Goal: Task Accomplishment & Management: Use online tool/utility

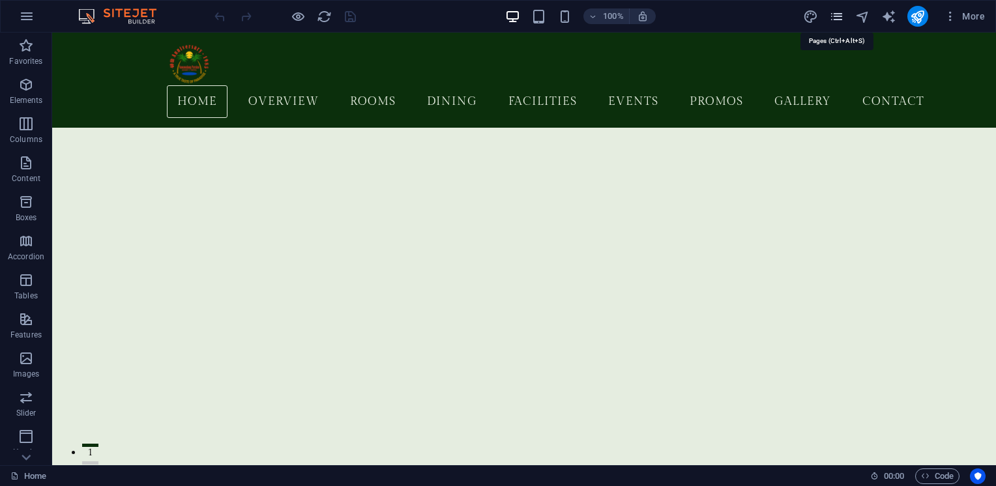
click at [843, 21] on icon "pages" at bounding box center [836, 16] width 15 height 15
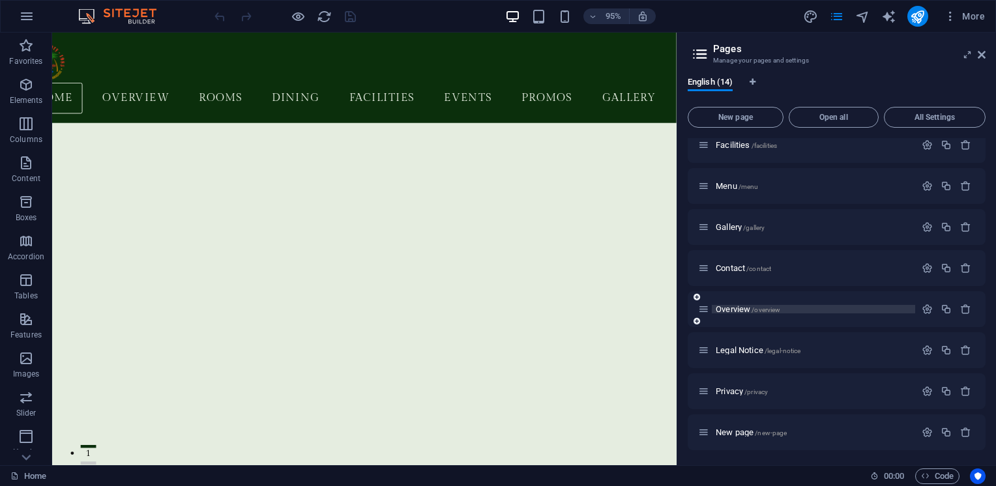
click at [725, 311] on span "Overview /overview" at bounding box center [748, 309] width 65 height 10
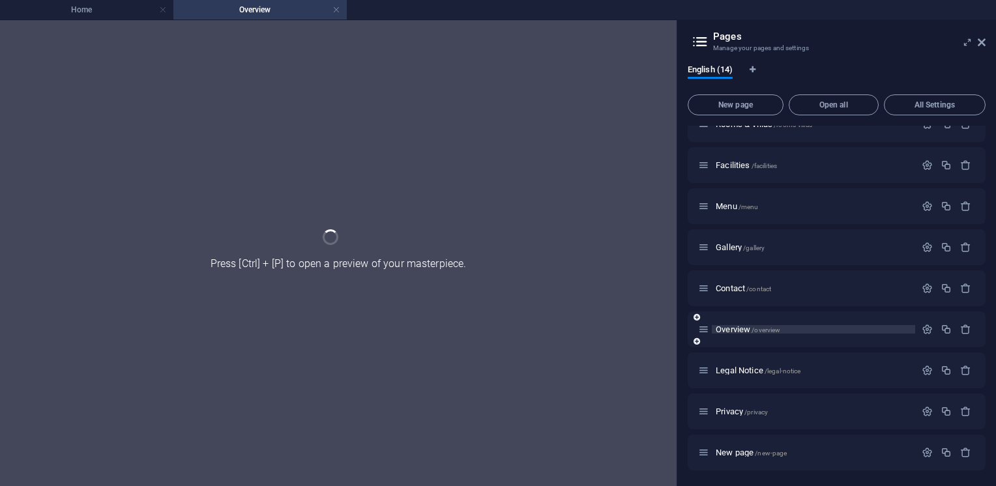
scroll to position [224, 0]
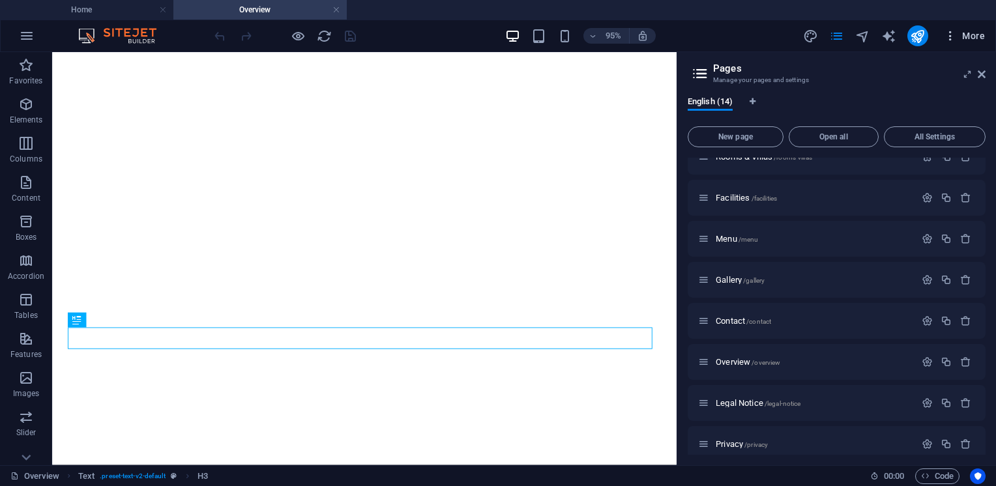
click at [984, 41] on span "More" at bounding box center [964, 35] width 41 height 13
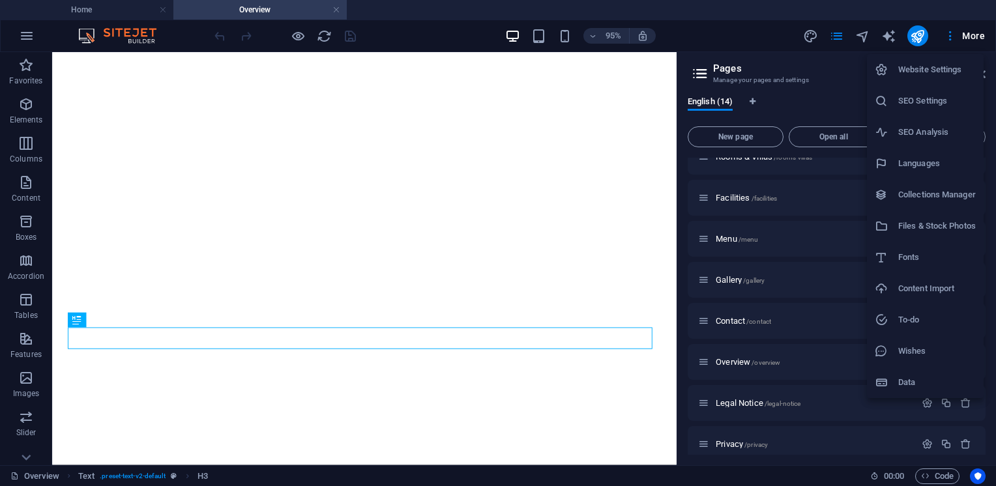
click at [617, 179] on div at bounding box center [498, 243] width 996 height 486
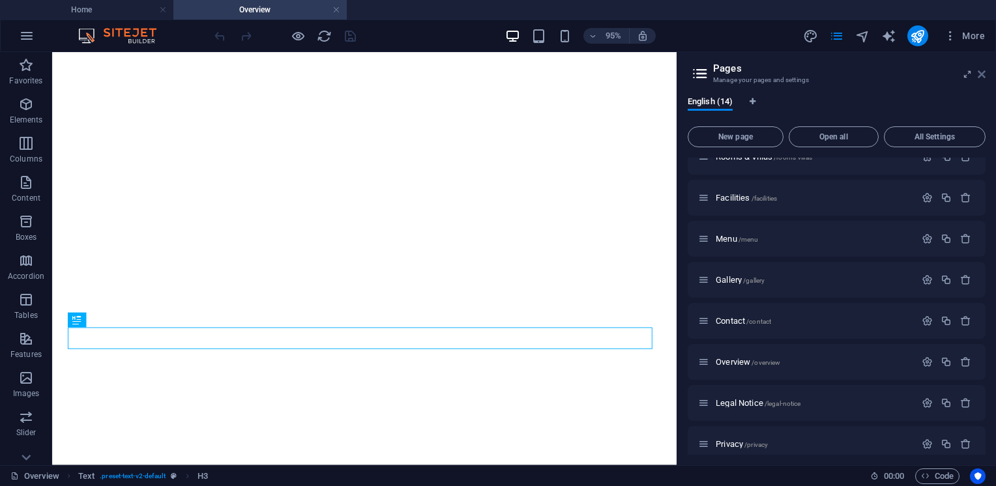
click at [979, 73] on icon at bounding box center [982, 74] width 8 height 10
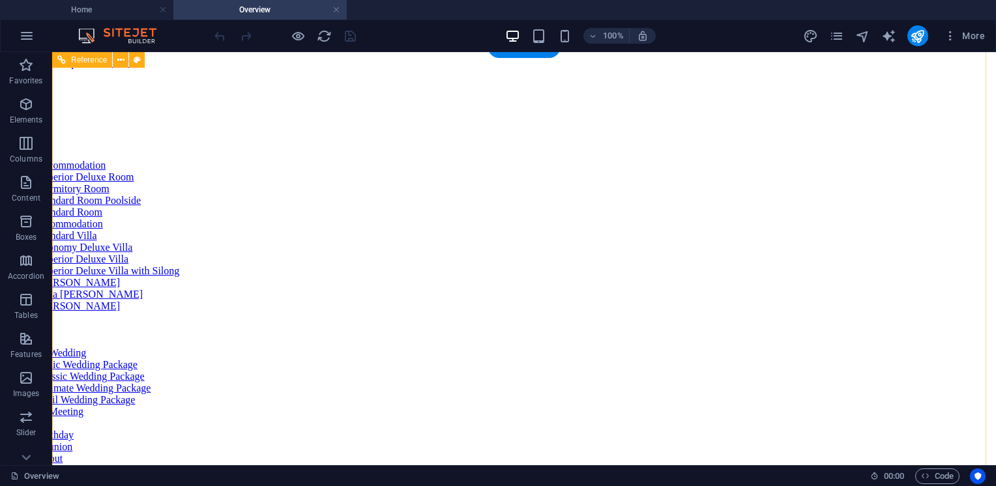
scroll to position [2395, 0]
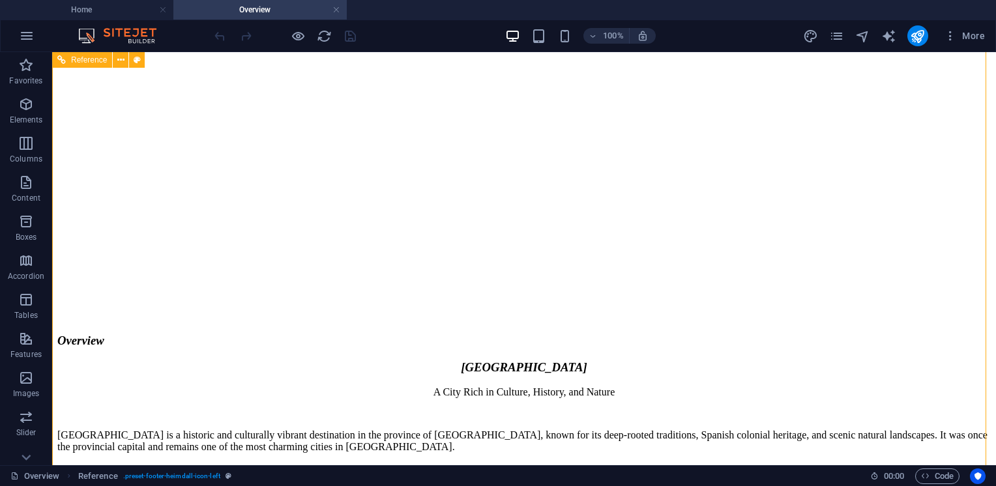
scroll to position [2422, 0]
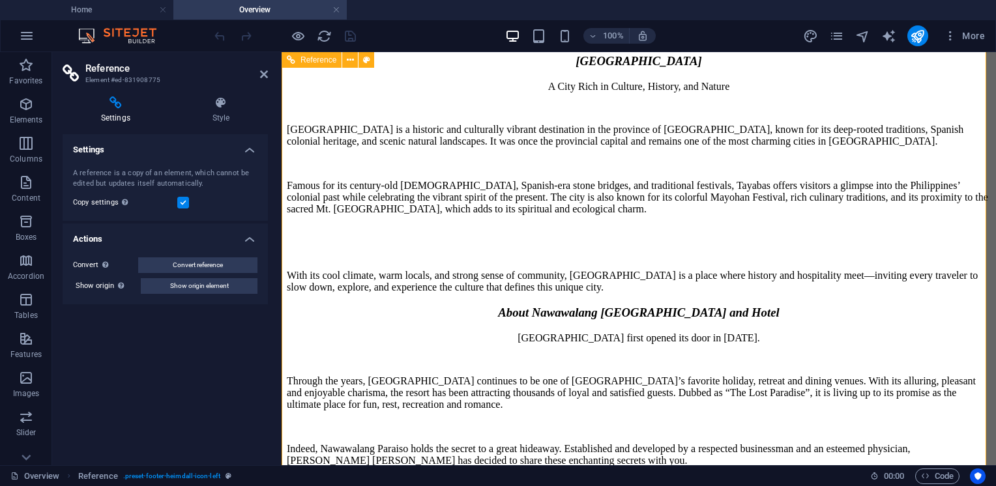
click at [265, 71] on icon at bounding box center [264, 74] width 8 height 10
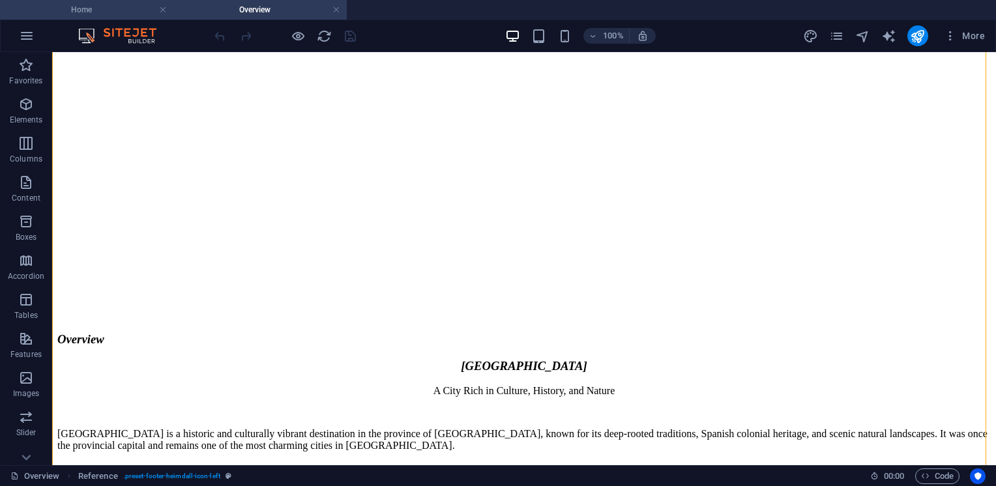
click at [114, 17] on li "Home" at bounding box center [86, 10] width 173 height 20
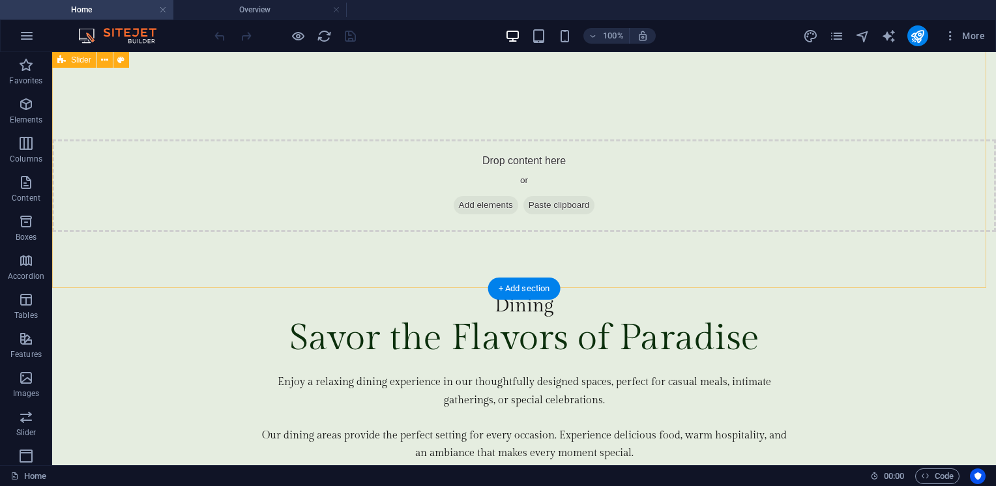
scroll to position [3370, 0]
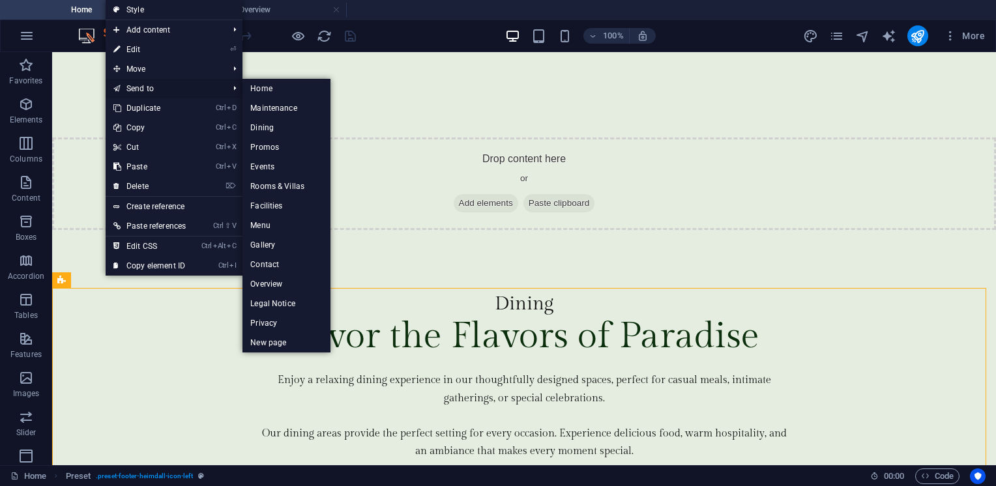
drag, startPoint x: 173, startPoint y: 83, endPoint x: 102, endPoint y: 2, distance: 108.1
click at [173, 83] on link "Send to" at bounding box center [164, 89] width 117 height 20
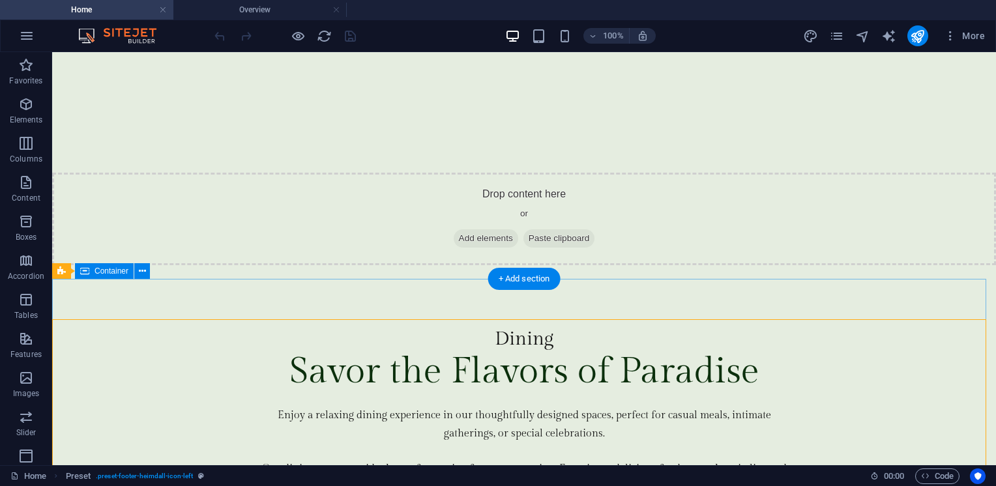
scroll to position [3335, 0]
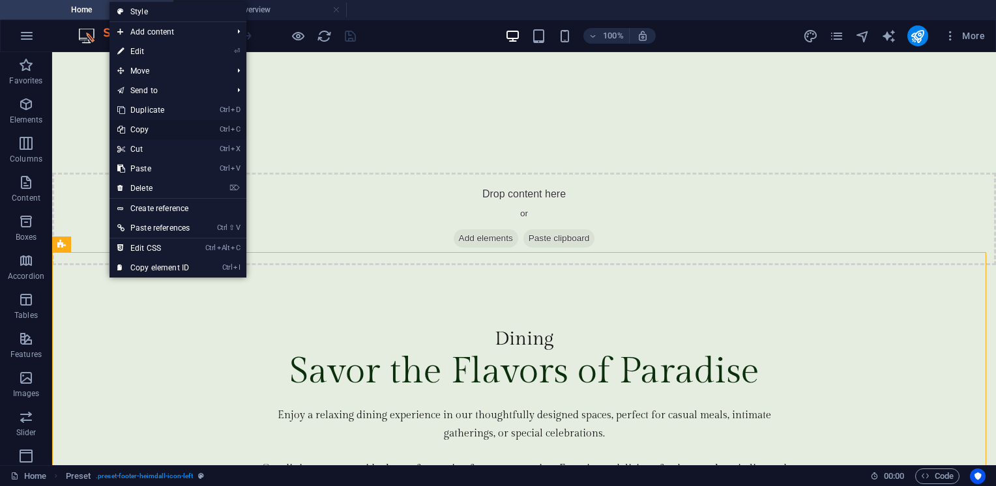
click at [145, 133] on link "Ctrl C Copy" at bounding box center [154, 130] width 88 height 20
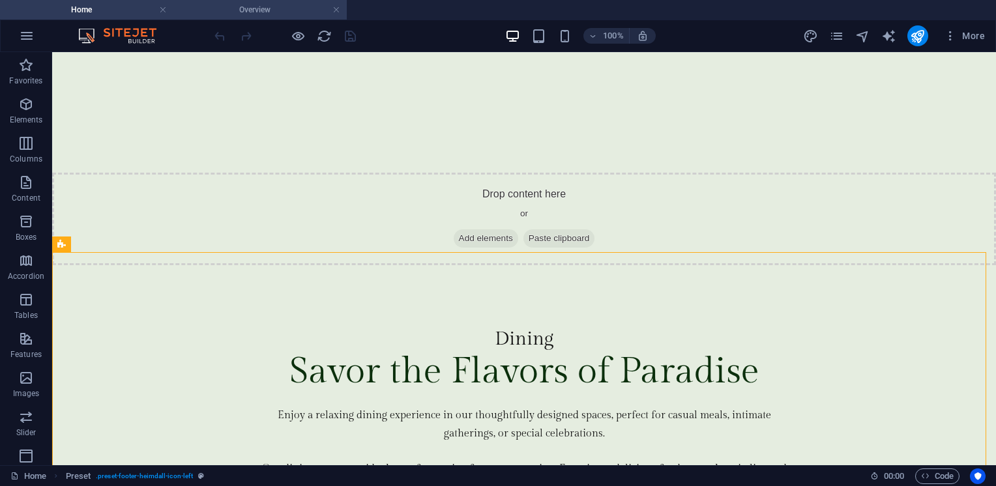
click at [253, 5] on h4 "Overview" at bounding box center [259, 10] width 173 height 14
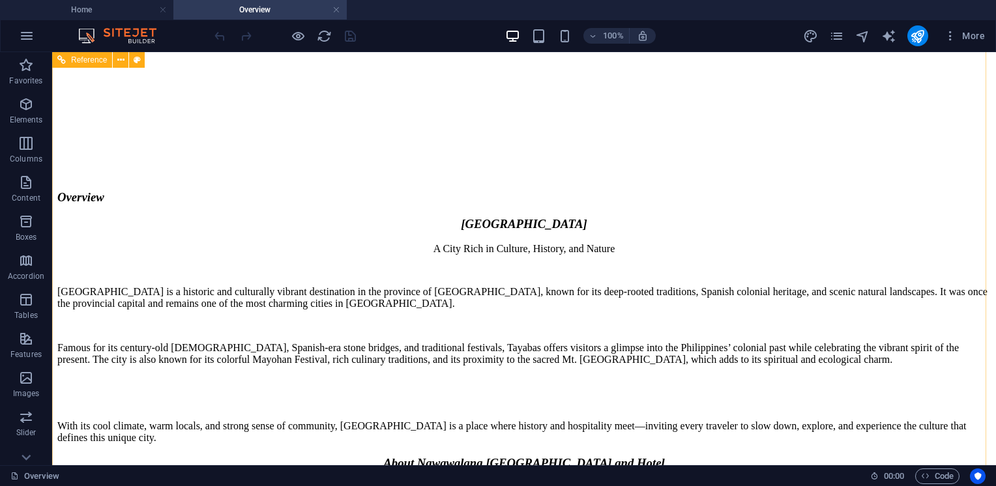
scroll to position [2405, 0]
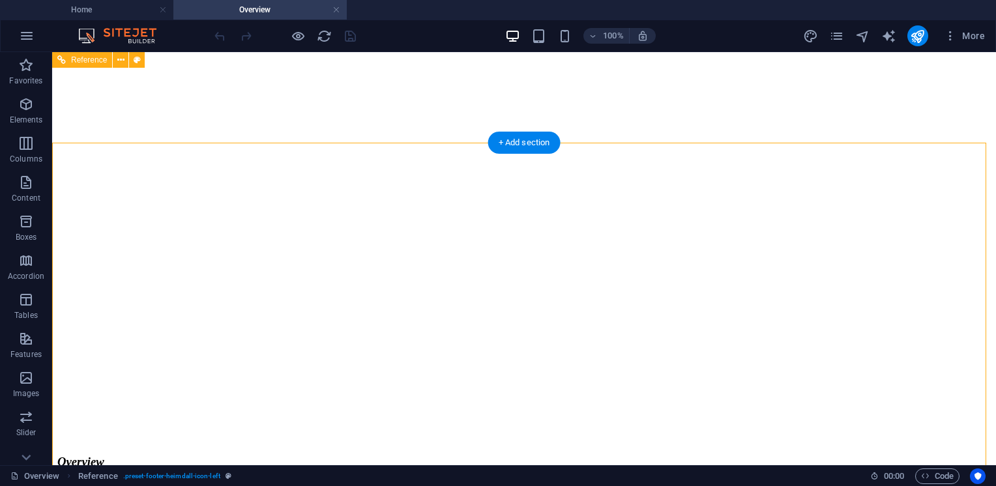
scroll to position [2298, 0]
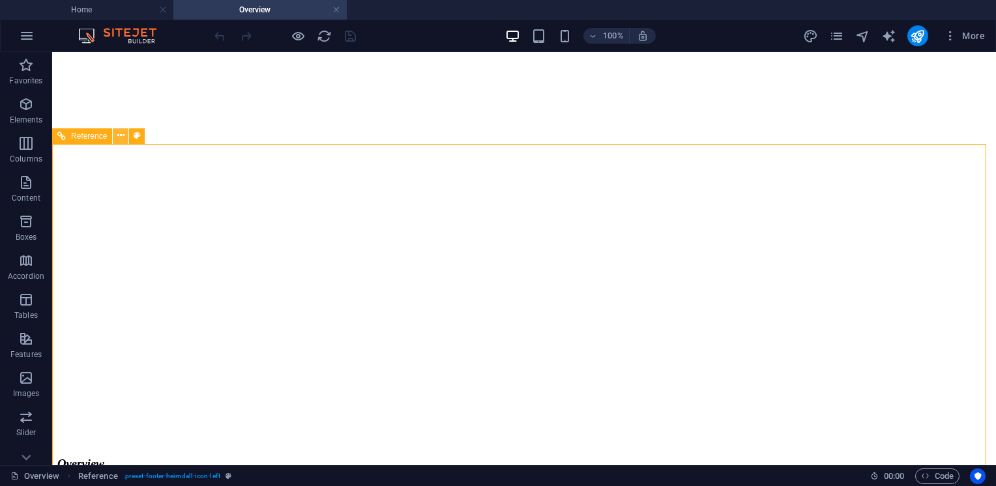
click at [120, 138] on icon at bounding box center [120, 136] width 7 height 14
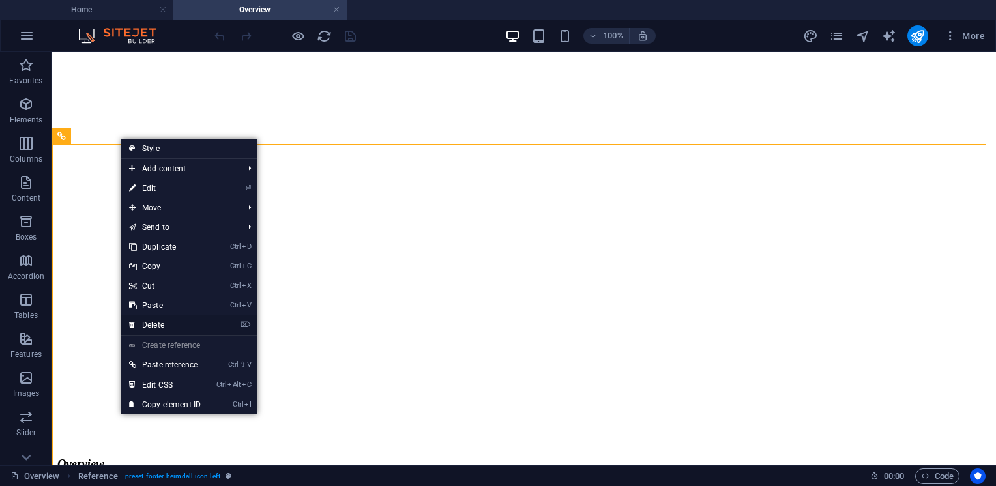
click at [153, 319] on link "⌦ Delete" at bounding box center [164, 325] width 87 height 20
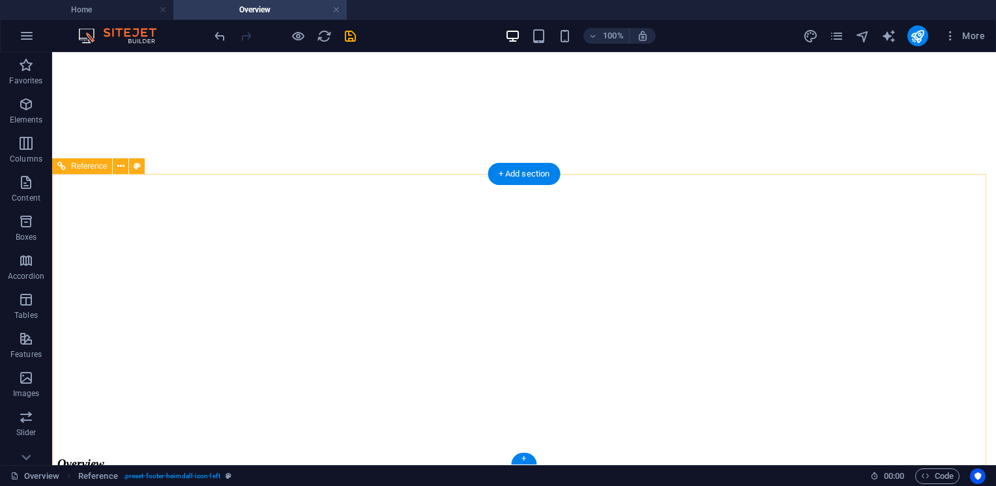
scroll to position [2268, 0]
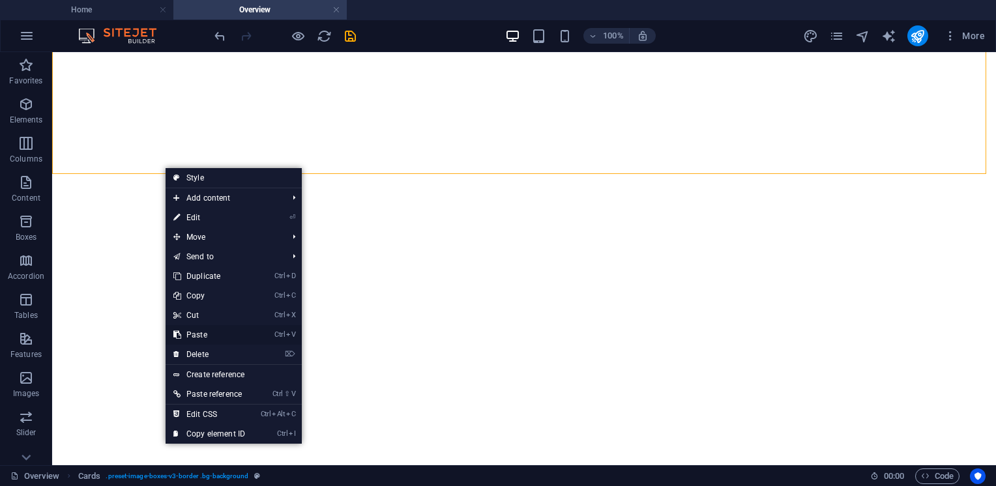
click at [203, 336] on link "Ctrl V Paste" at bounding box center [209, 335] width 87 height 20
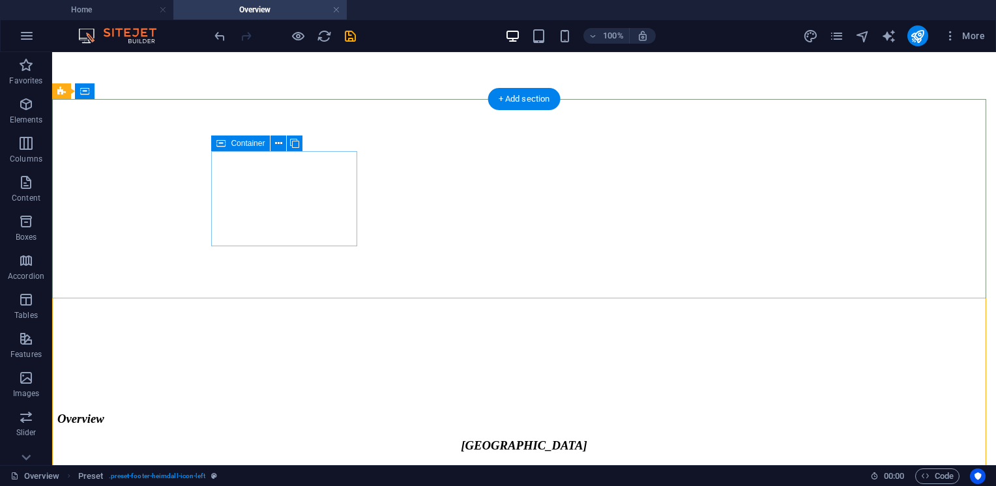
scroll to position [2242, 0]
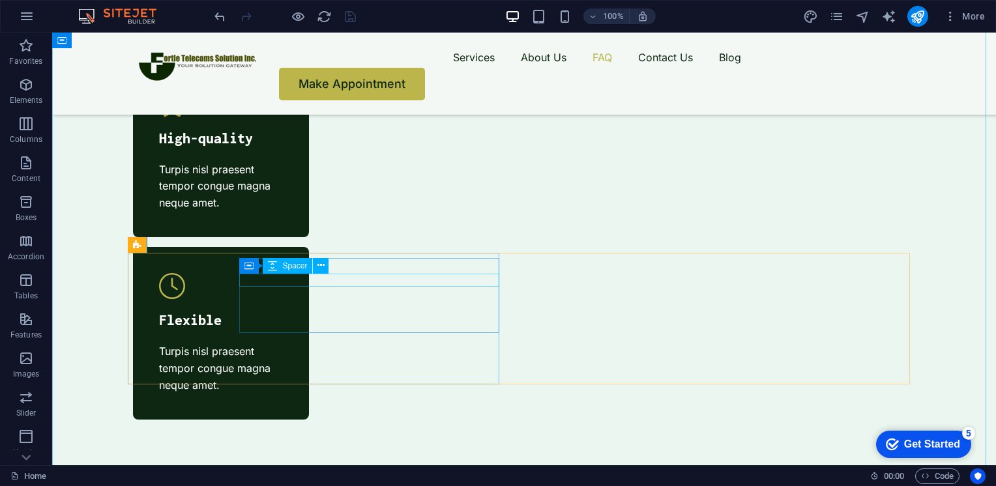
scroll to position [4485, 0]
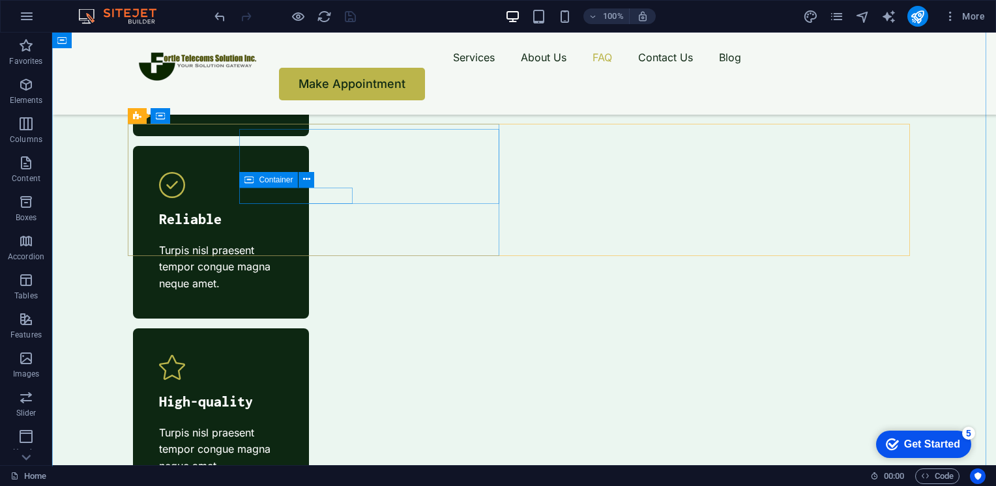
click at [0, 0] on div "Container" at bounding box center [0, 0] width 0 height 0
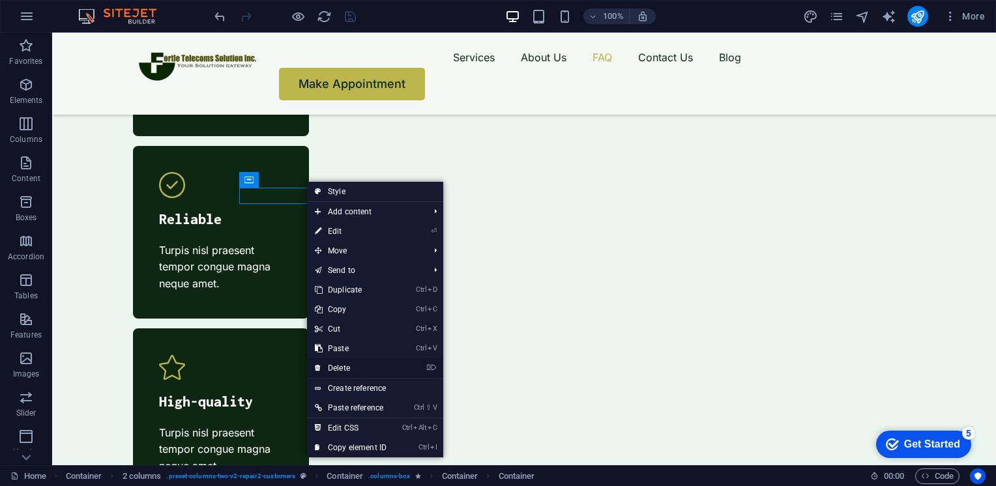
click at [348, 370] on link "⌦ Delete" at bounding box center [350, 369] width 87 height 20
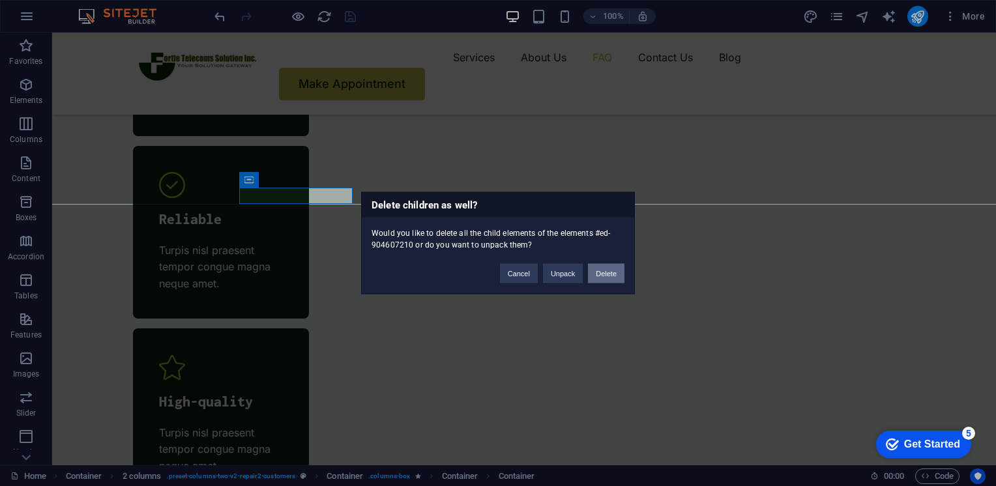
click at [608, 280] on button "Delete" at bounding box center [606, 274] width 37 height 20
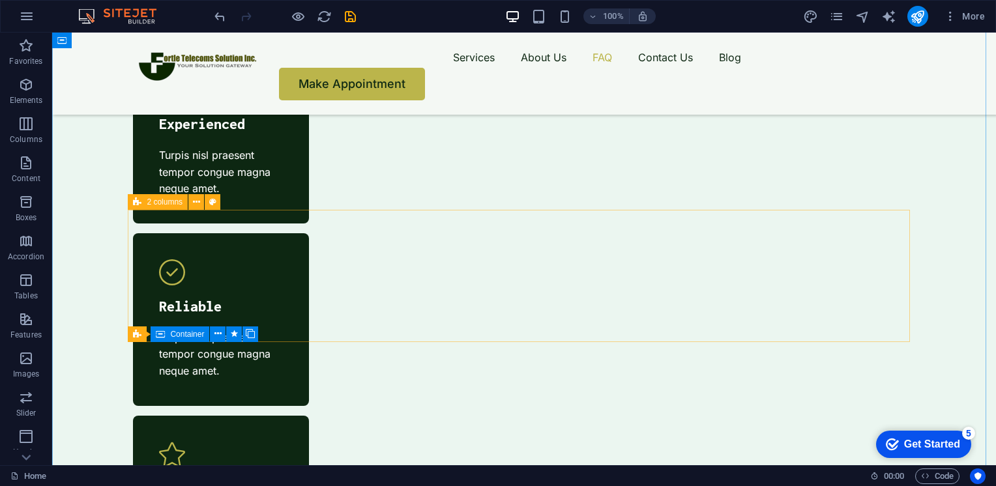
scroll to position [4402, 0]
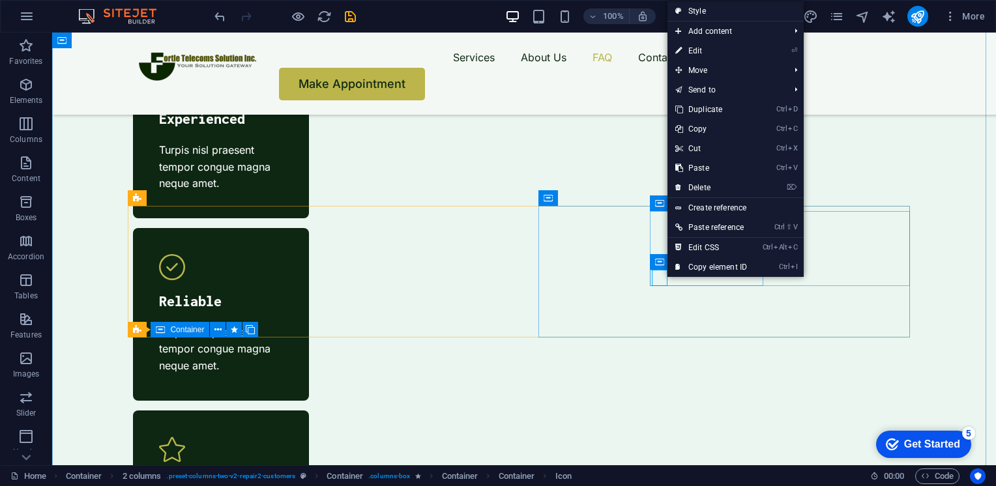
click at [661, 265] on icon at bounding box center [659, 262] width 9 height 16
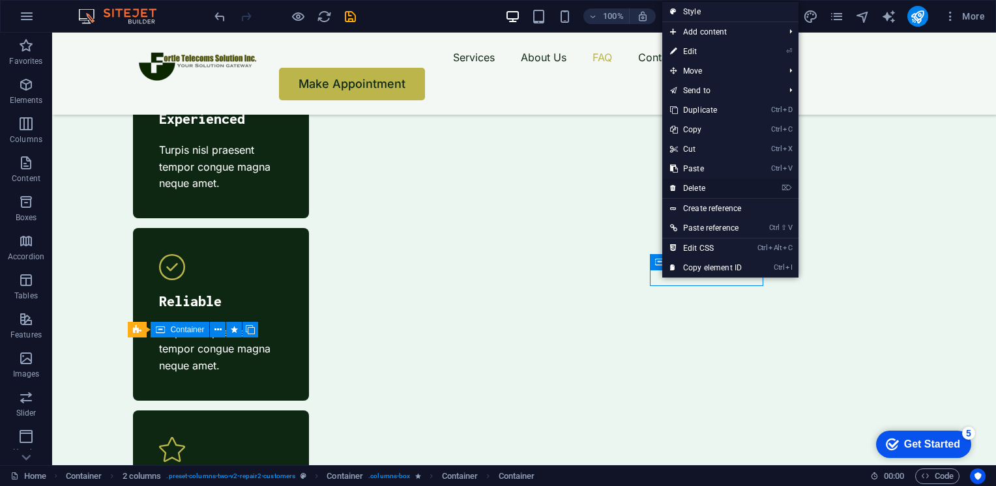
click at [703, 184] on link "⌦ Delete" at bounding box center [705, 189] width 87 height 20
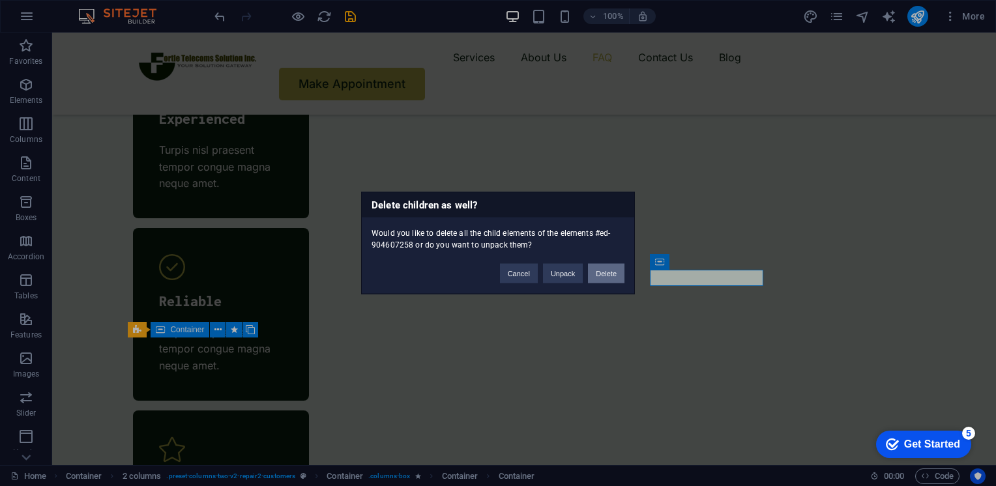
click at [611, 272] on button "Delete" at bounding box center [606, 274] width 37 height 20
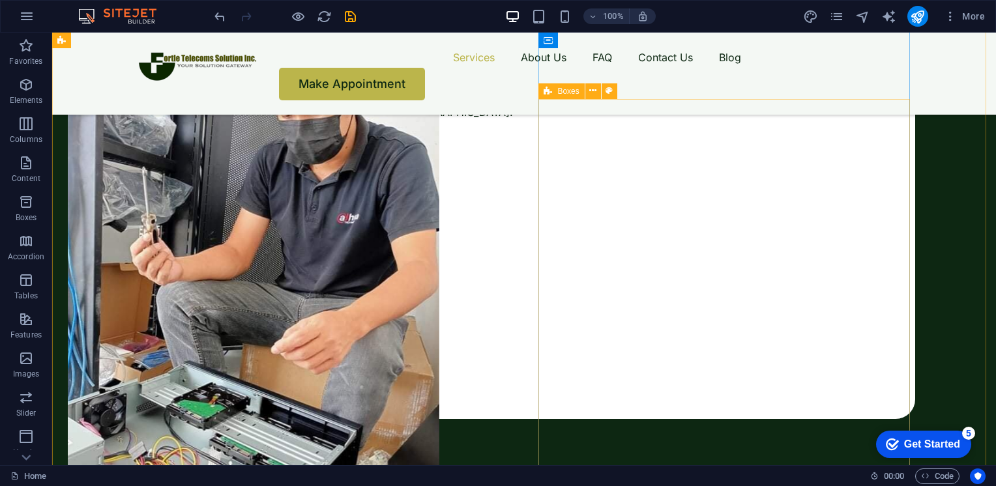
scroll to position [564, 0]
